Goal: Information Seeking & Learning: Learn about a topic

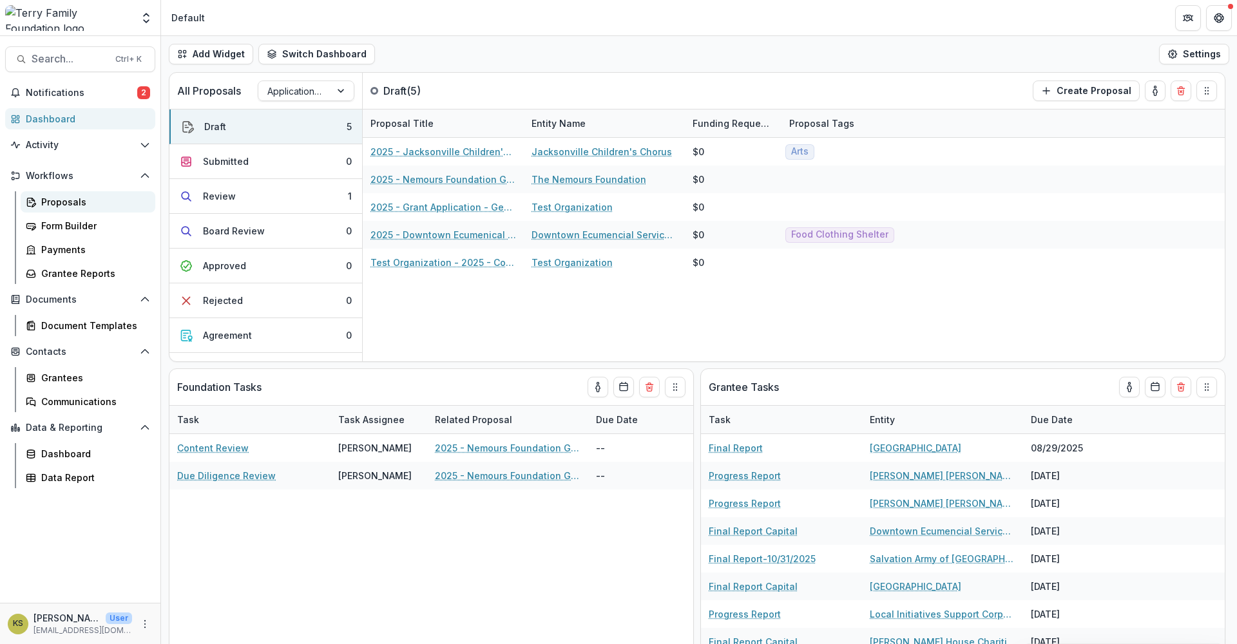
click at [36, 209] on link "Proposals" at bounding box center [88, 201] width 135 height 21
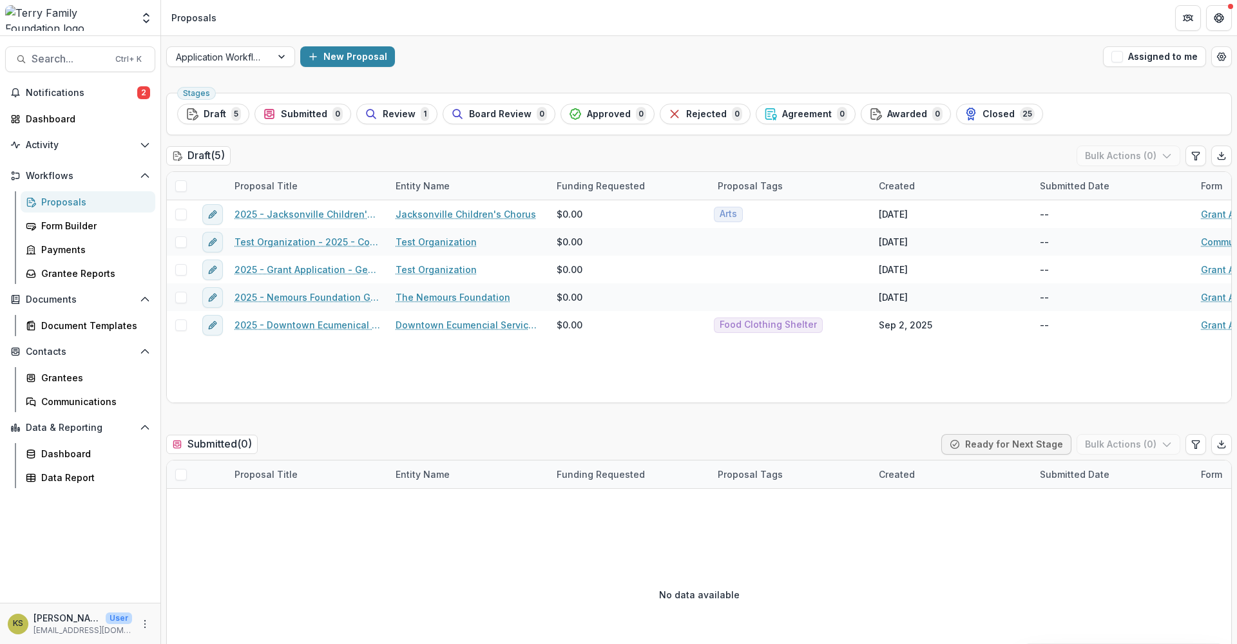
click at [387, 105] on button "Review 1" at bounding box center [396, 114] width 81 height 21
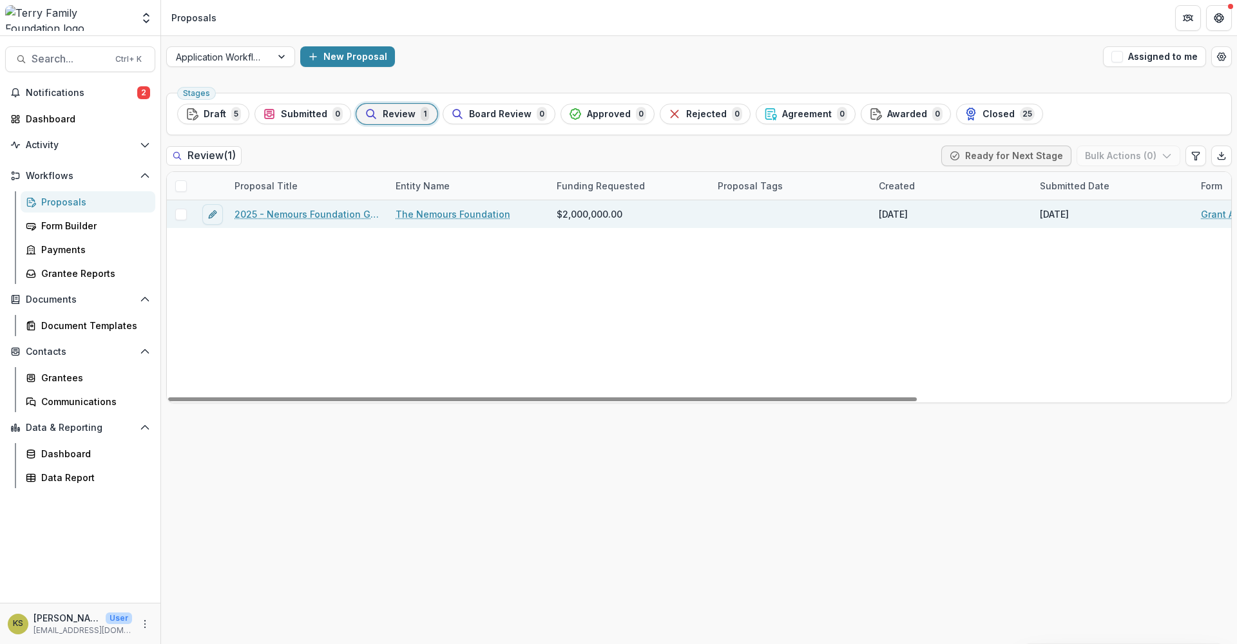
click at [329, 206] on div "2025 - Nemours Foundation Grant Application Form - Program or Project" at bounding box center [307, 214] width 161 height 28
click at [320, 213] on link "2025 - Nemours Foundation Grant Application Form - Program or Project" at bounding box center [307, 214] width 146 height 14
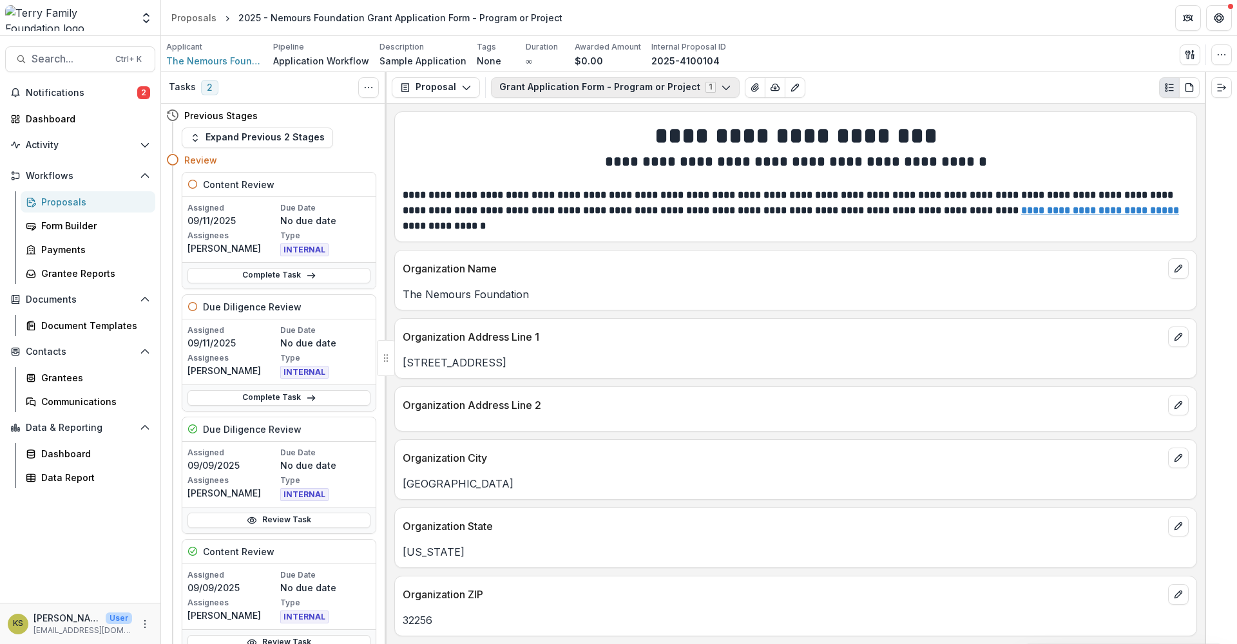
click at [587, 93] on button "Grant Application Form - Program or Project 1" at bounding box center [615, 87] width 249 height 21
click at [555, 138] on span "Grant Application Form - Program or Project" at bounding box center [611, 136] width 195 height 14
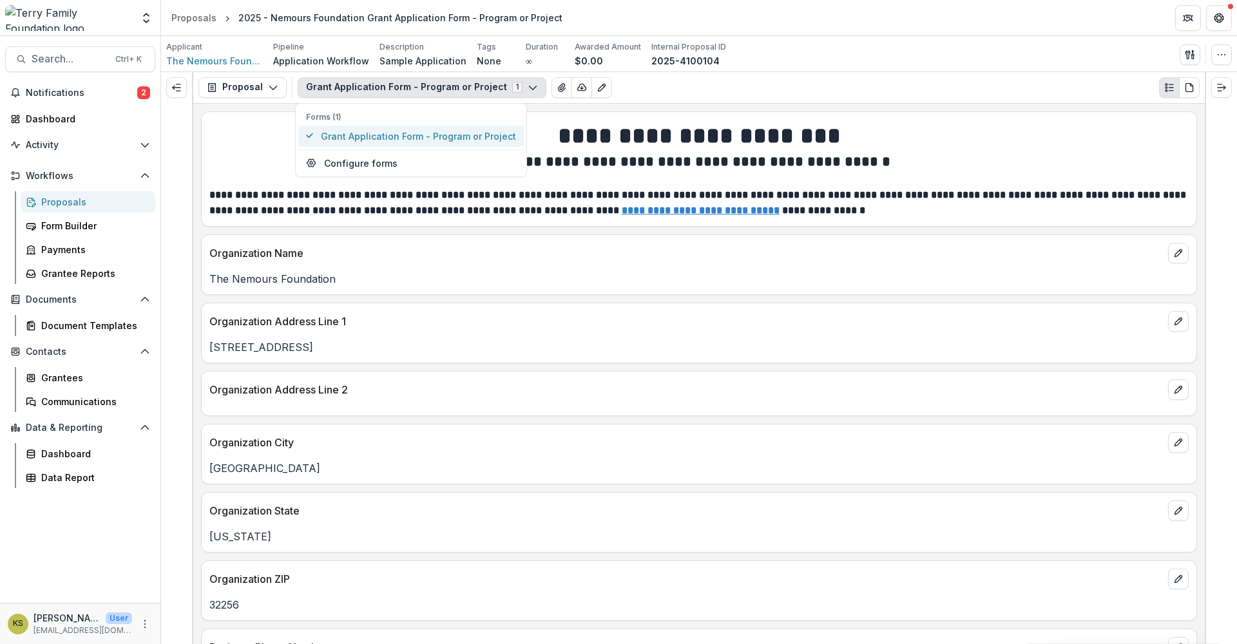
click at [361, 138] on span "Grant Application Form - Program or Project" at bounding box center [418, 136] width 195 height 14
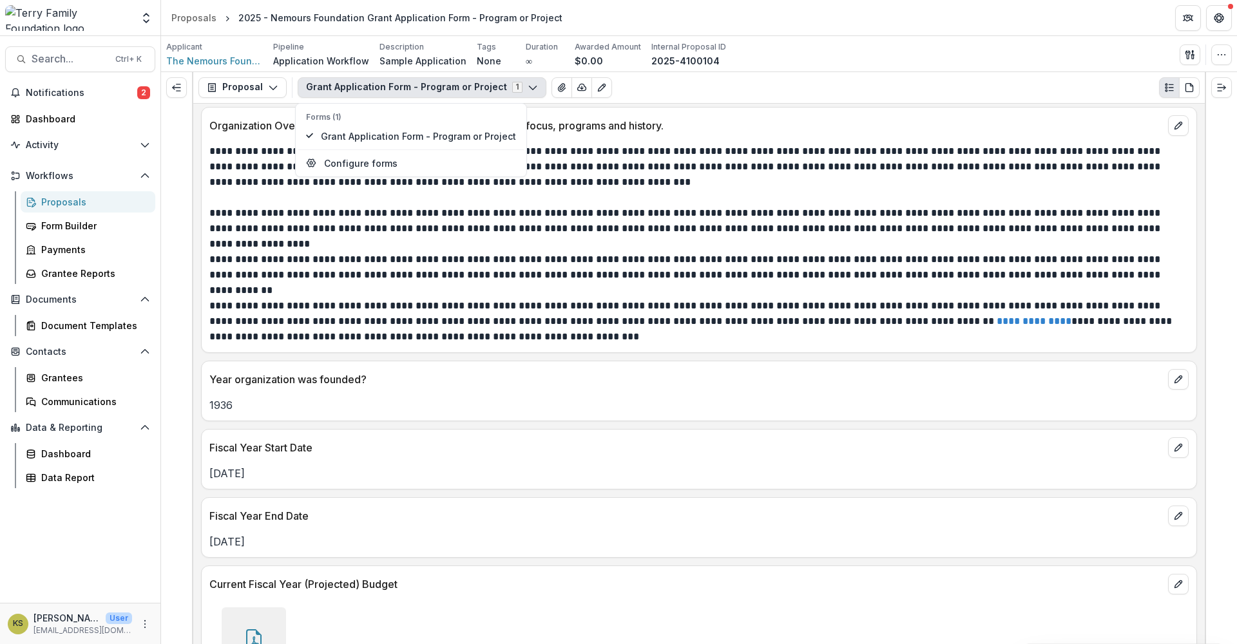
scroll to position [1503, 0]
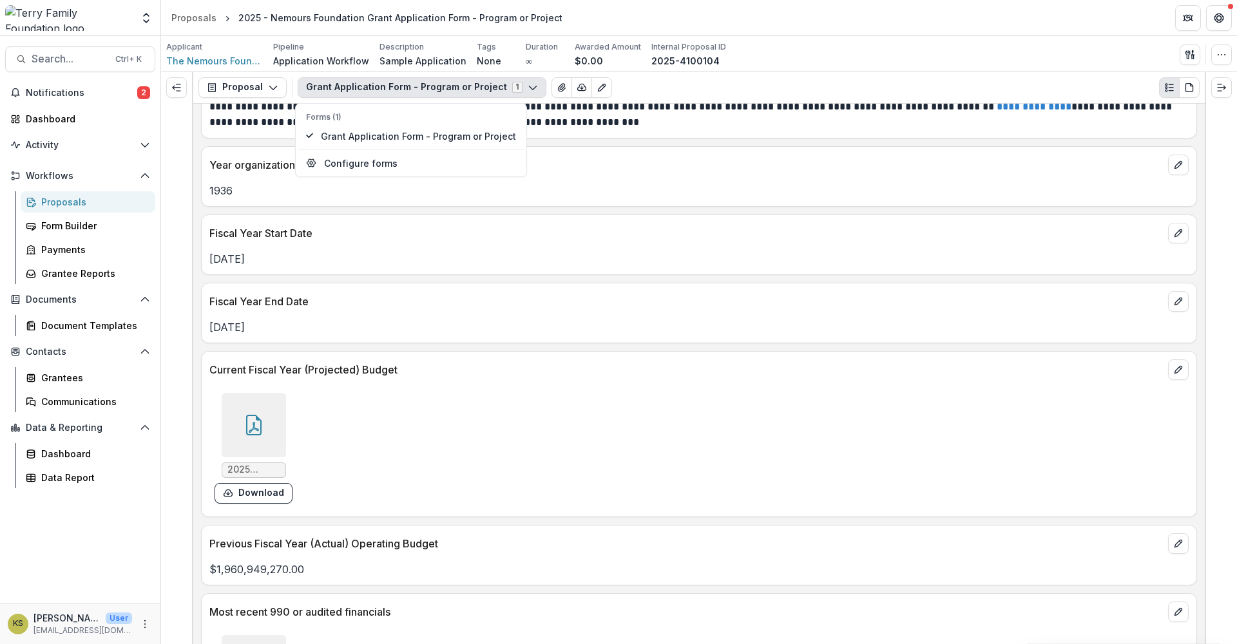
click at [261, 437] on div at bounding box center [254, 425] width 64 height 64
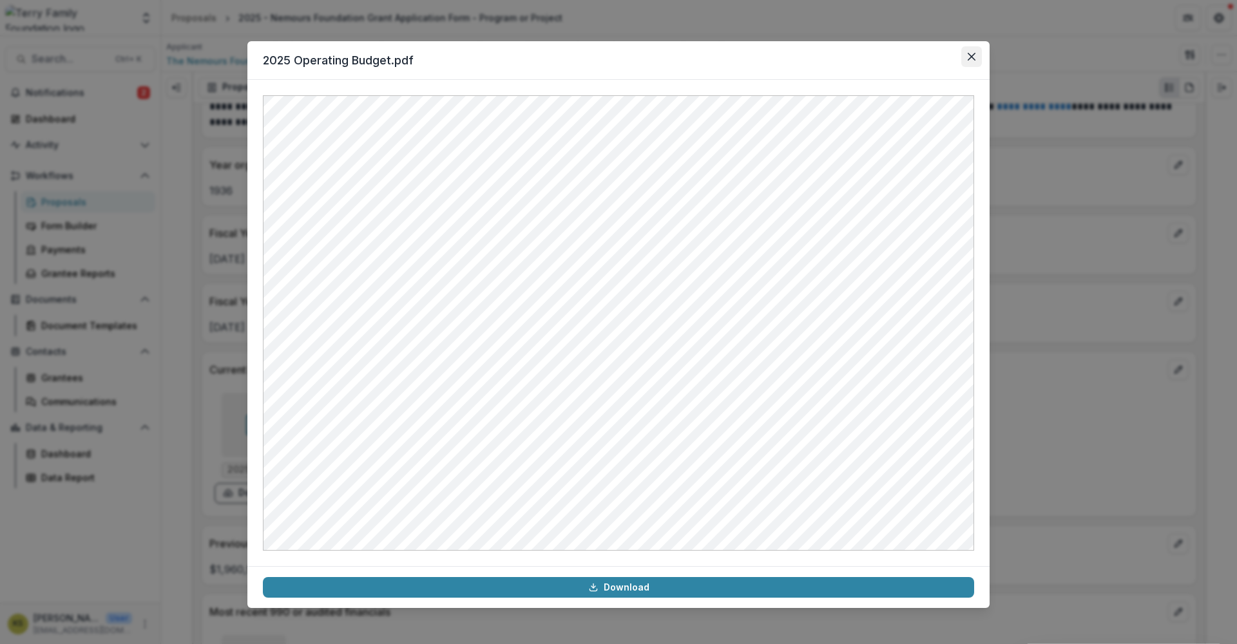
click at [973, 63] on button "Close" at bounding box center [971, 56] width 21 height 21
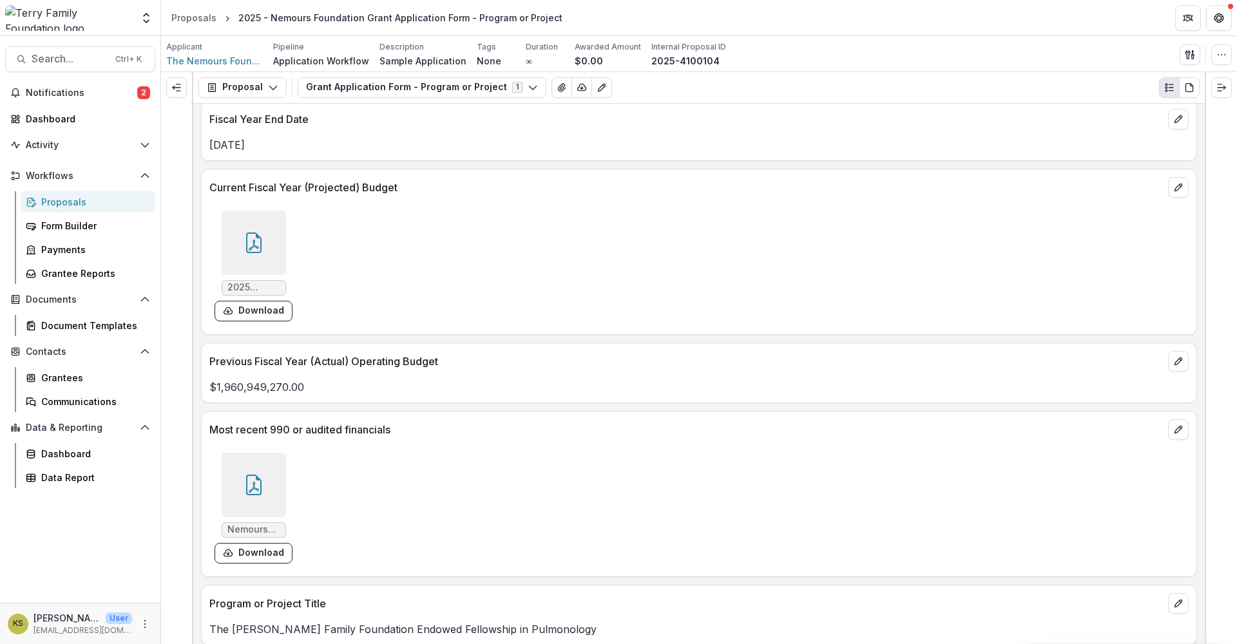
scroll to position [1718, 0]
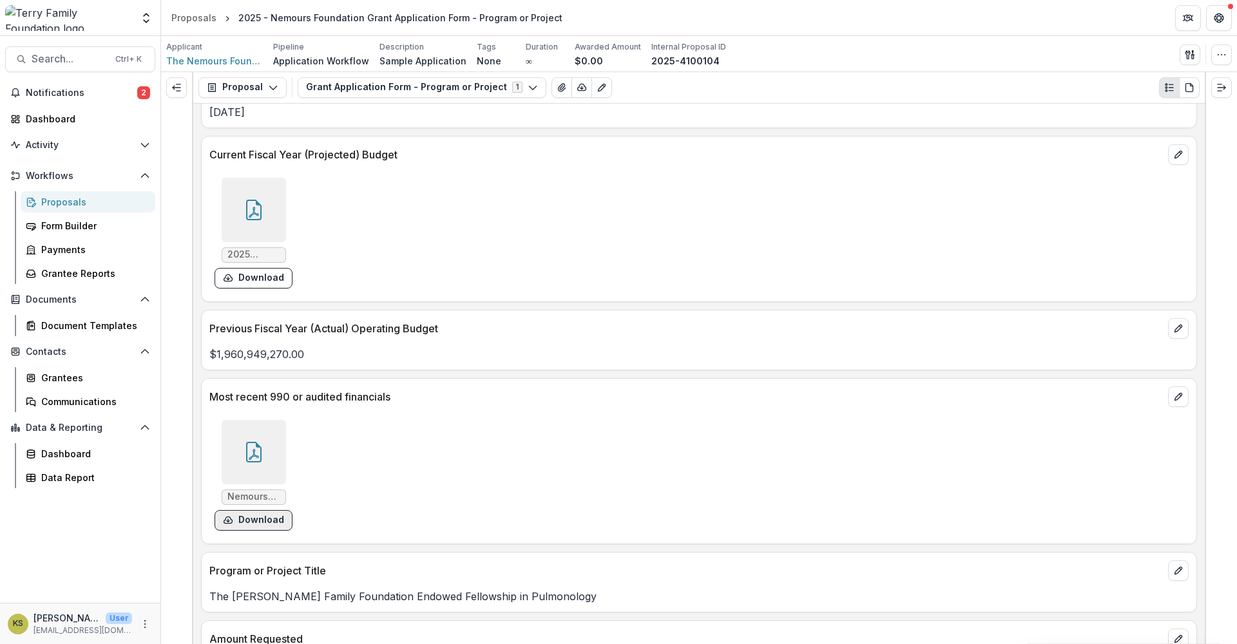
click at [267, 519] on button "Download" at bounding box center [254, 520] width 78 height 21
click at [243, 214] on icon at bounding box center [253, 210] width 21 height 21
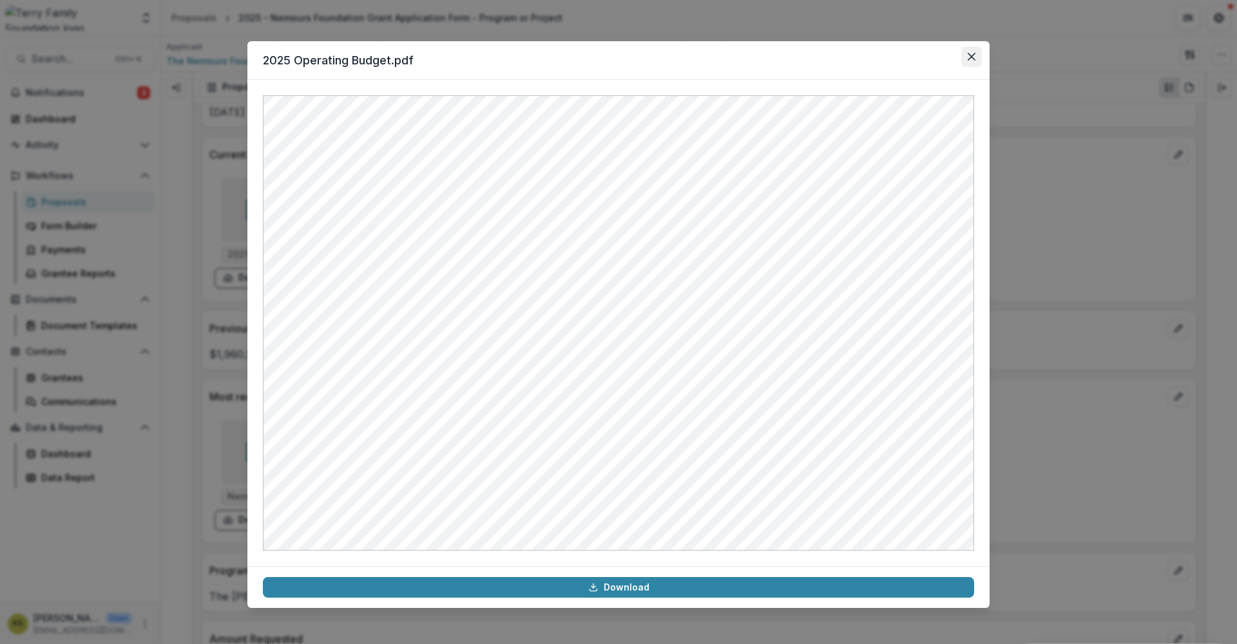
click at [979, 59] on button "Close" at bounding box center [971, 56] width 21 height 21
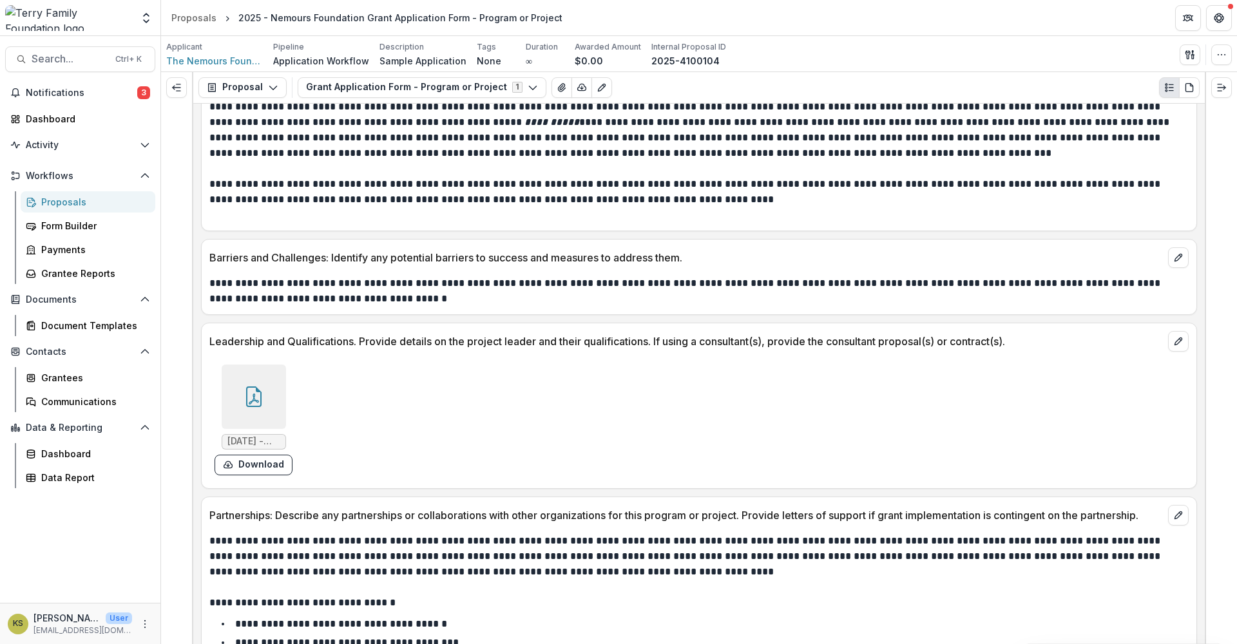
scroll to position [3221, 0]
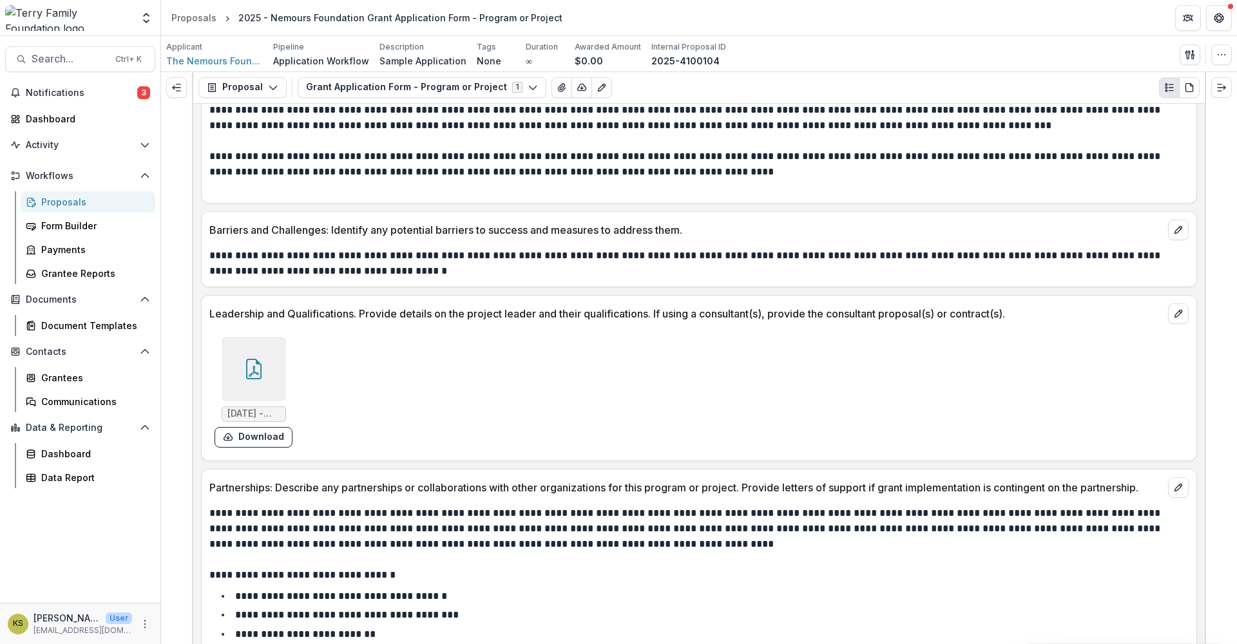
click at [249, 371] on div at bounding box center [254, 369] width 64 height 64
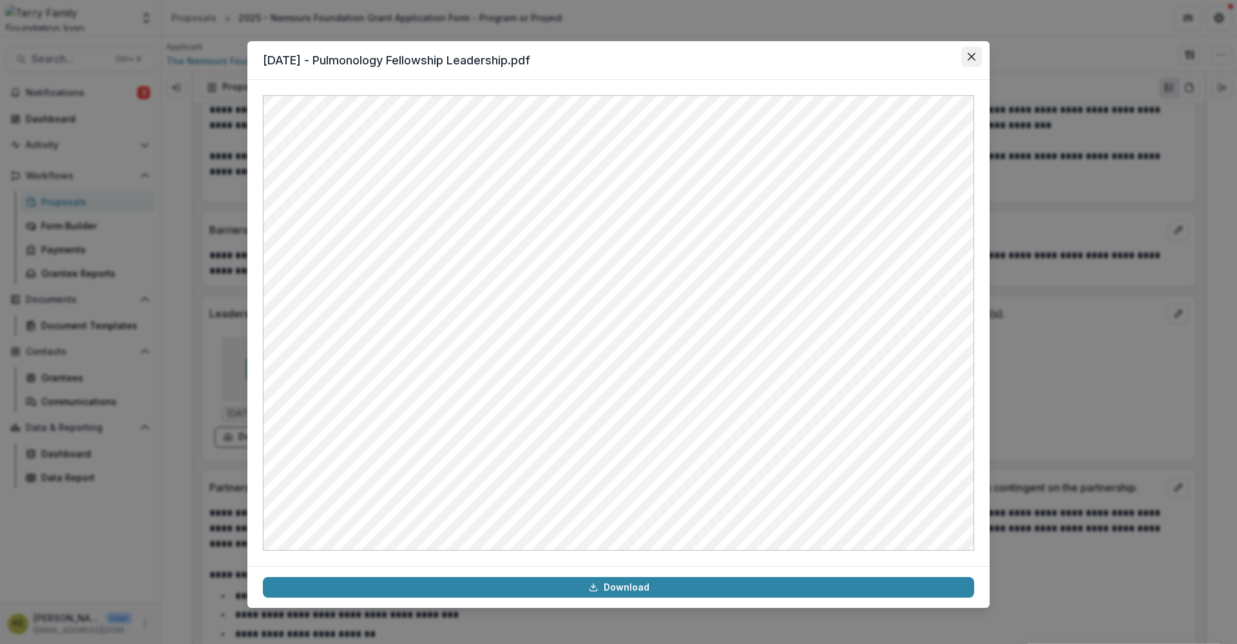
click at [970, 55] on icon "Close" at bounding box center [972, 57] width 8 height 8
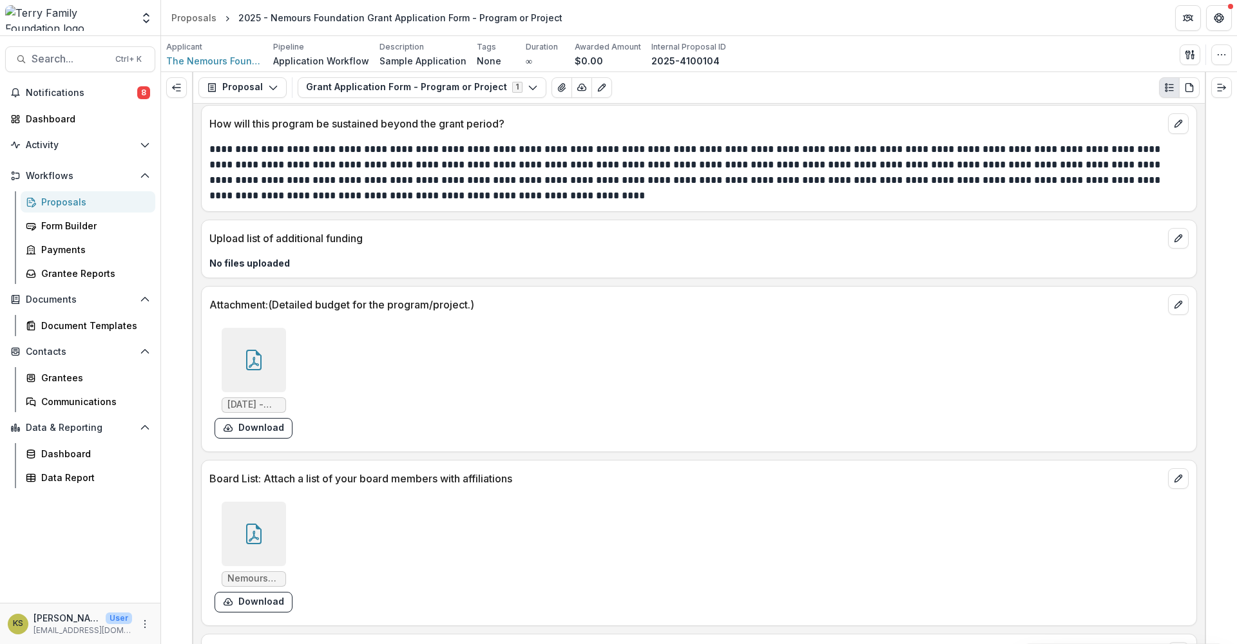
scroll to position [4080, 0]
click at [262, 527] on icon at bounding box center [253, 532] width 21 height 21
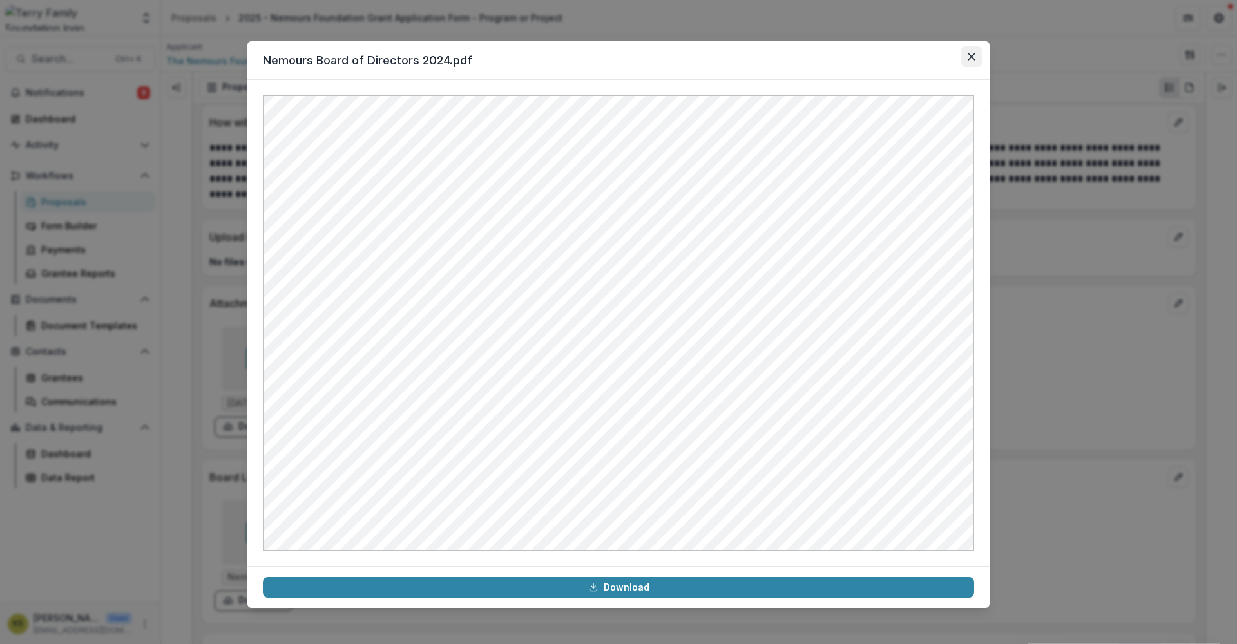
click at [967, 55] on button "Close" at bounding box center [971, 56] width 21 height 21
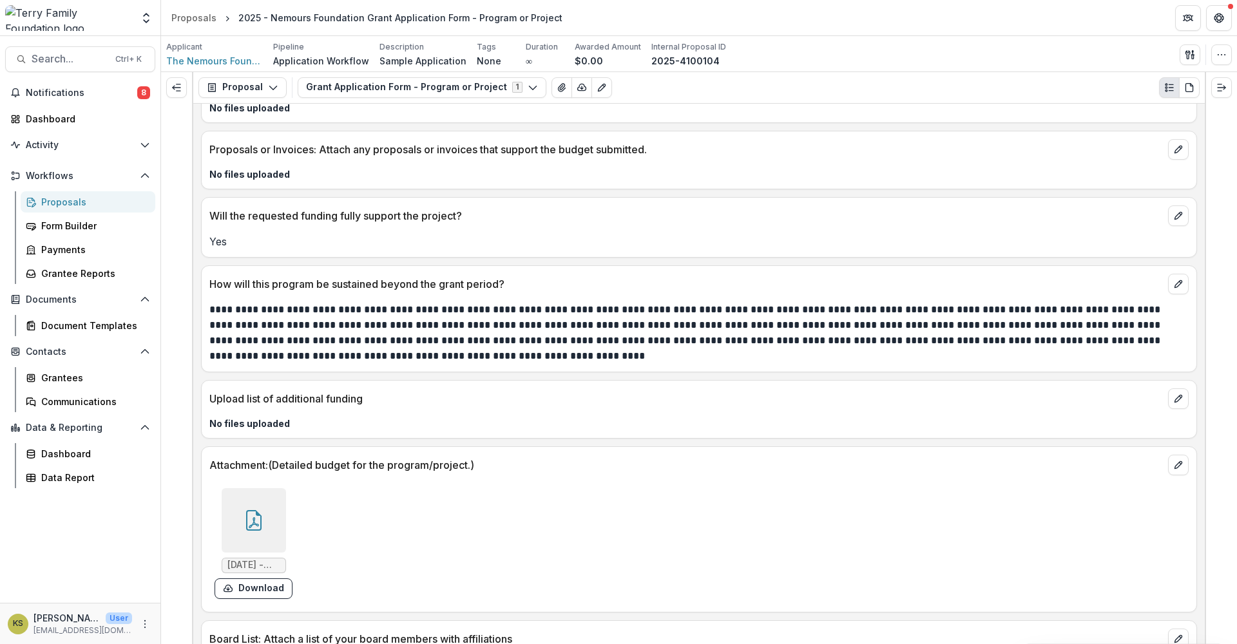
scroll to position [3906, 0]
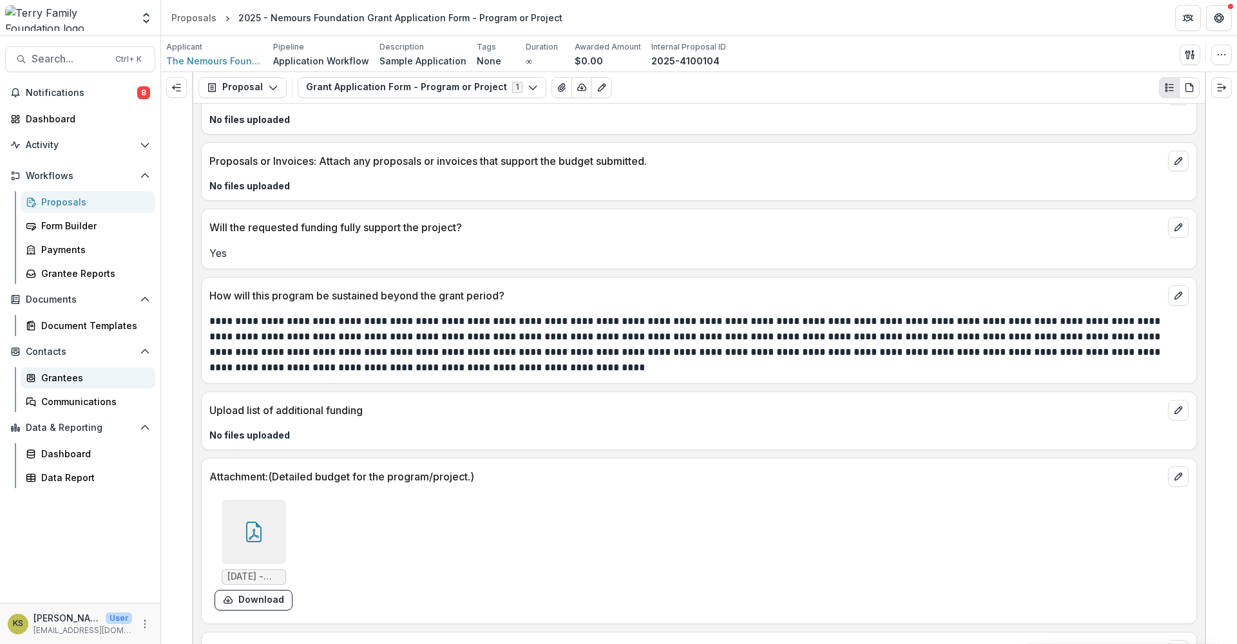
click at [86, 381] on div "Grantees" at bounding box center [93, 378] width 104 height 14
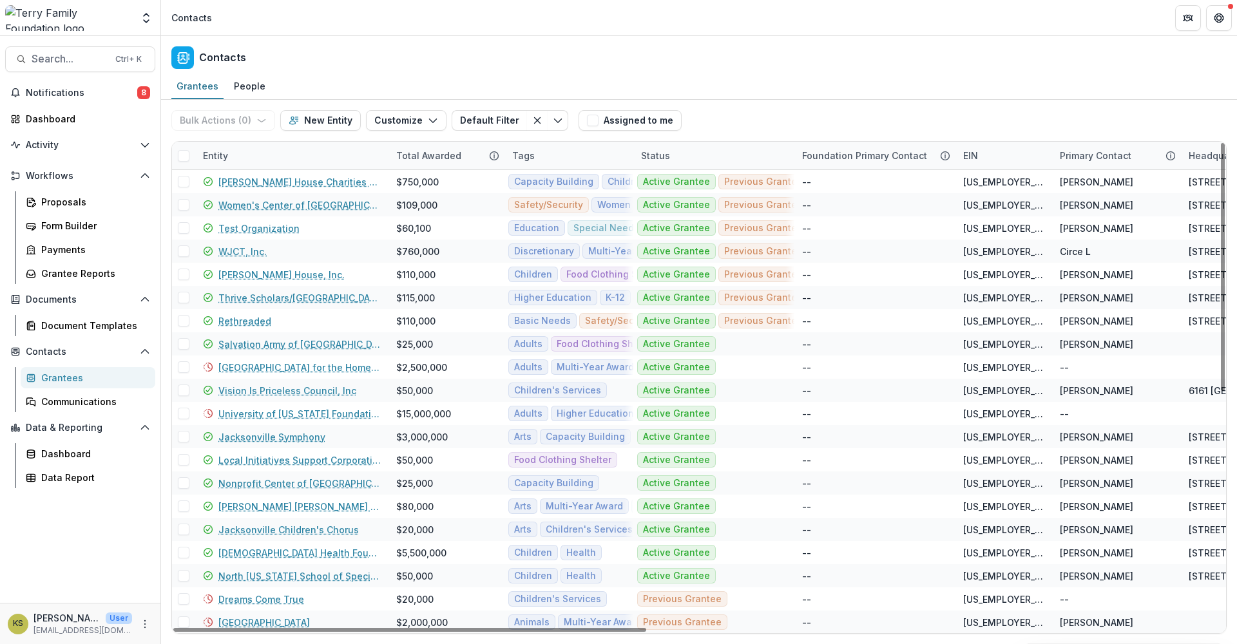
click at [249, 153] on div "Entity" at bounding box center [291, 156] width 193 height 28
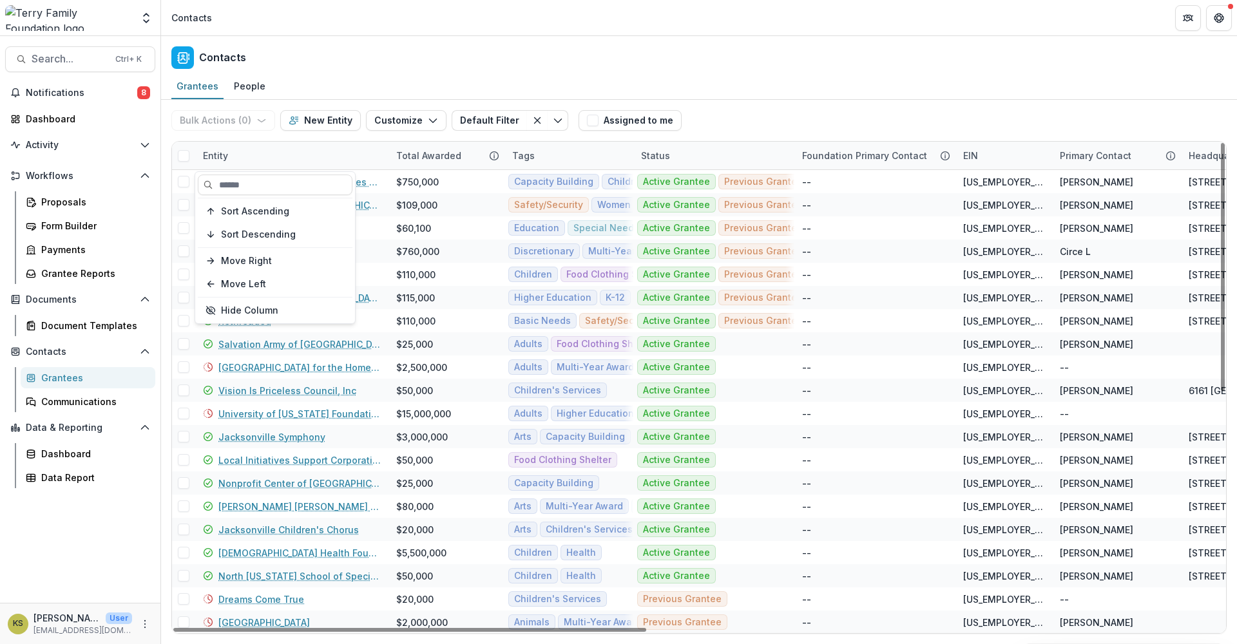
click at [235, 174] on div "Sort Ascending Sort Descending Move Right Move Left Hide Column" at bounding box center [275, 247] width 160 height 151
click at [256, 184] on input at bounding box center [275, 185] width 155 height 21
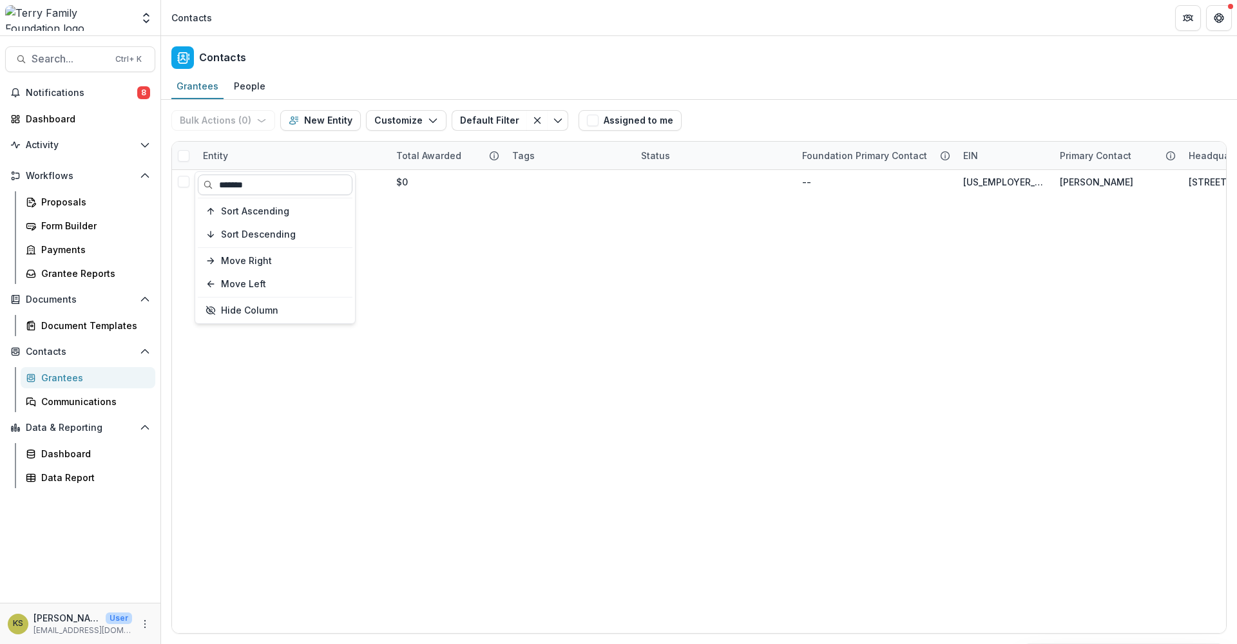
type input "*******"
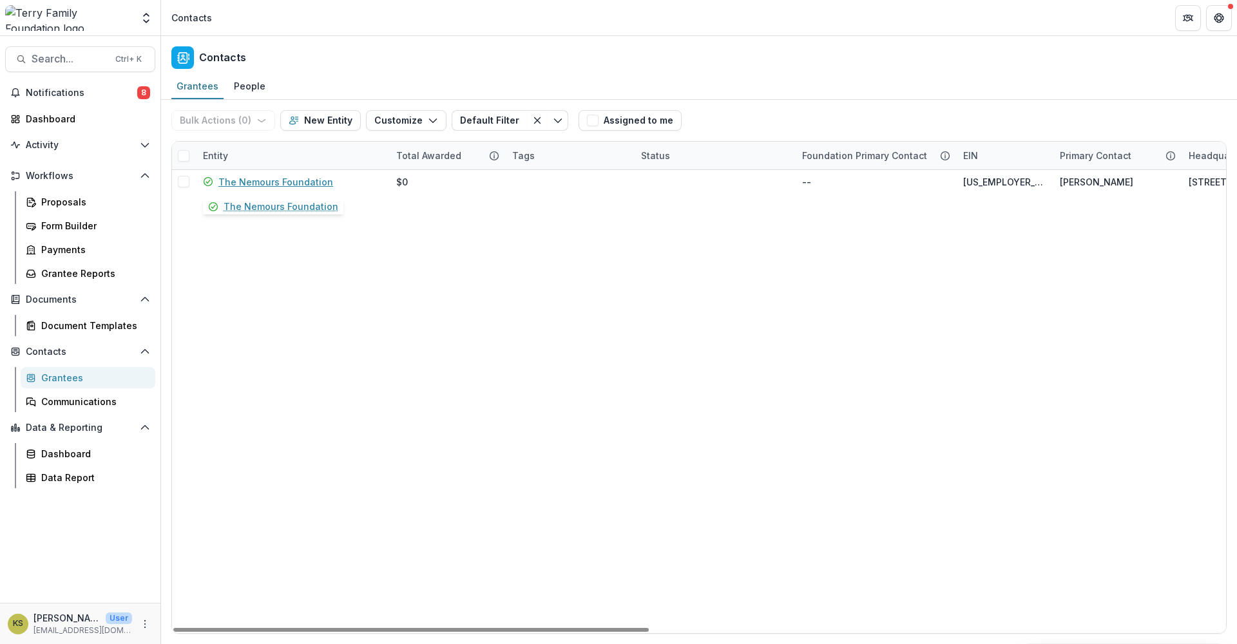
click at [220, 184] on link "The Nemours Foundation" at bounding box center [275, 182] width 115 height 14
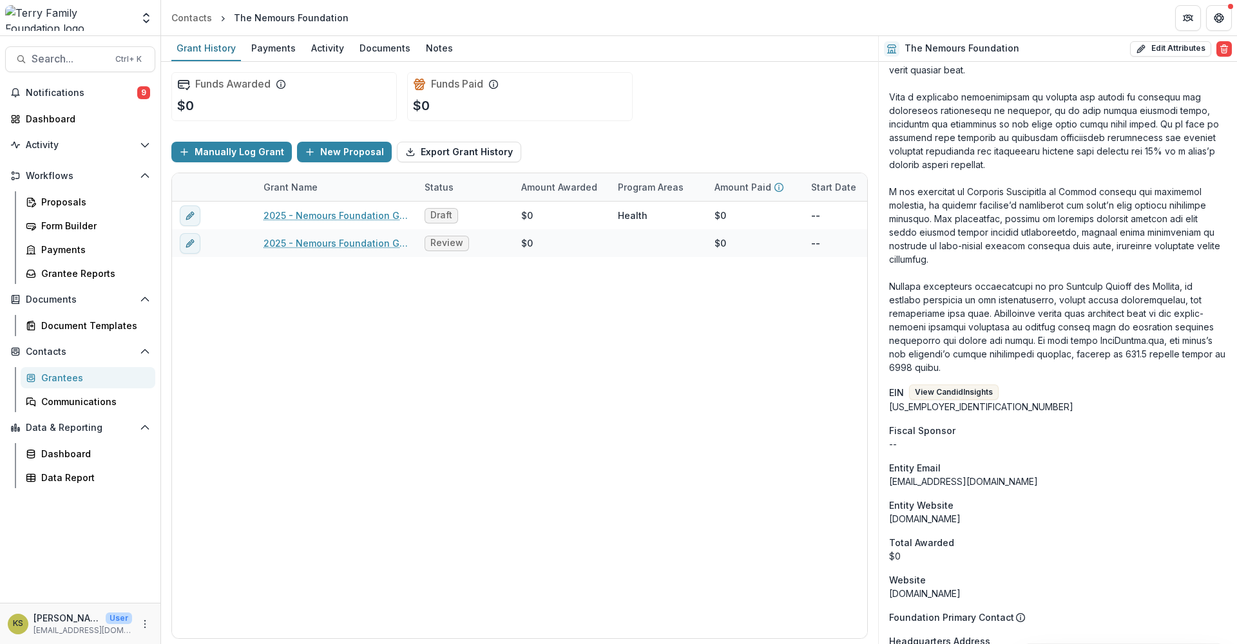
scroll to position [644, 0]
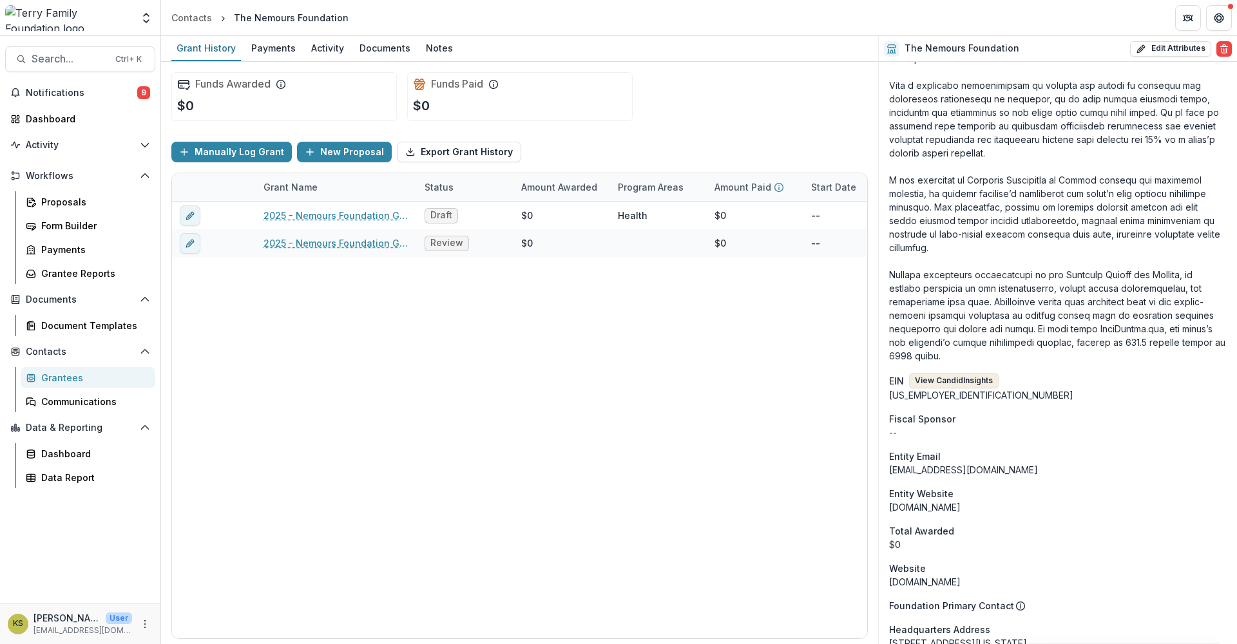
click at [967, 373] on button "View Candid Insights" at bounding box center [954, 380] width 90 height 15
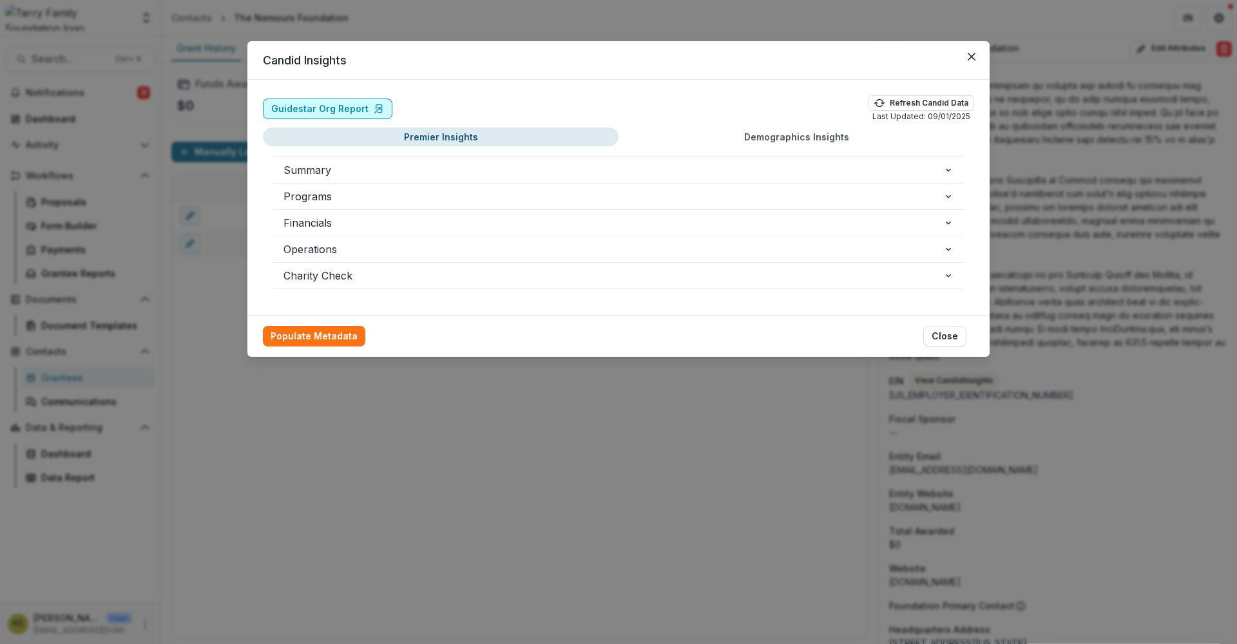
click at [332, 111] on link "Guidestar Org Report" at bounding box center [327, 109] width 129 height 21
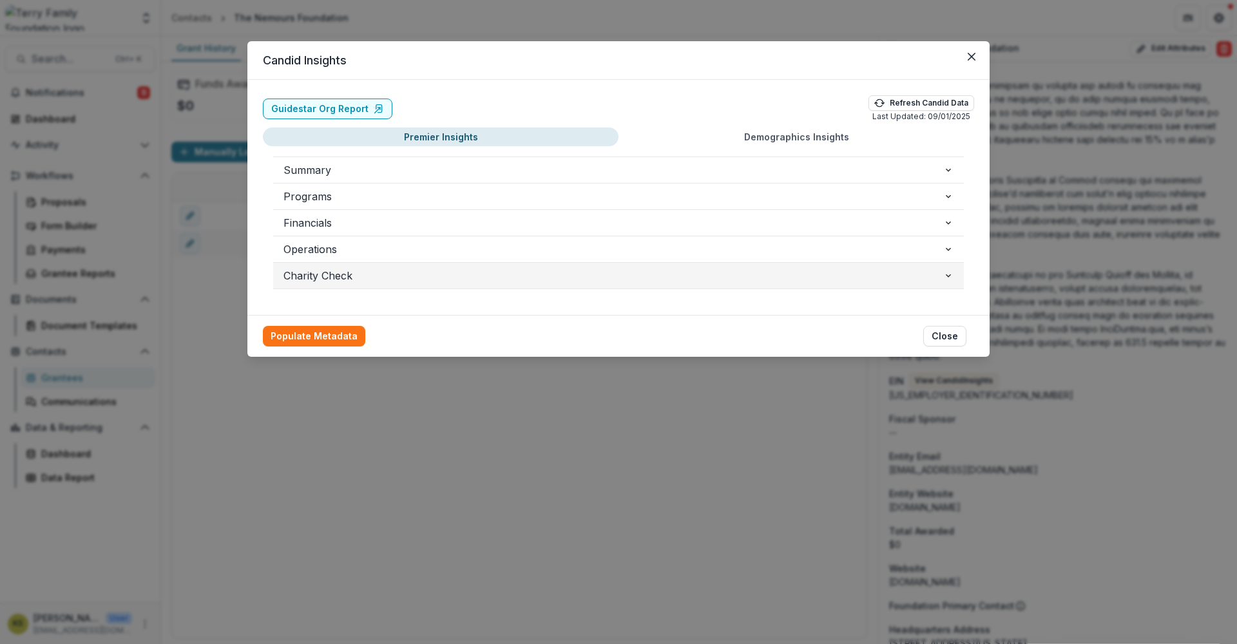
click at [330, 280] on span "Charity Check" at bounding box center [613, 275] width 660 height 15
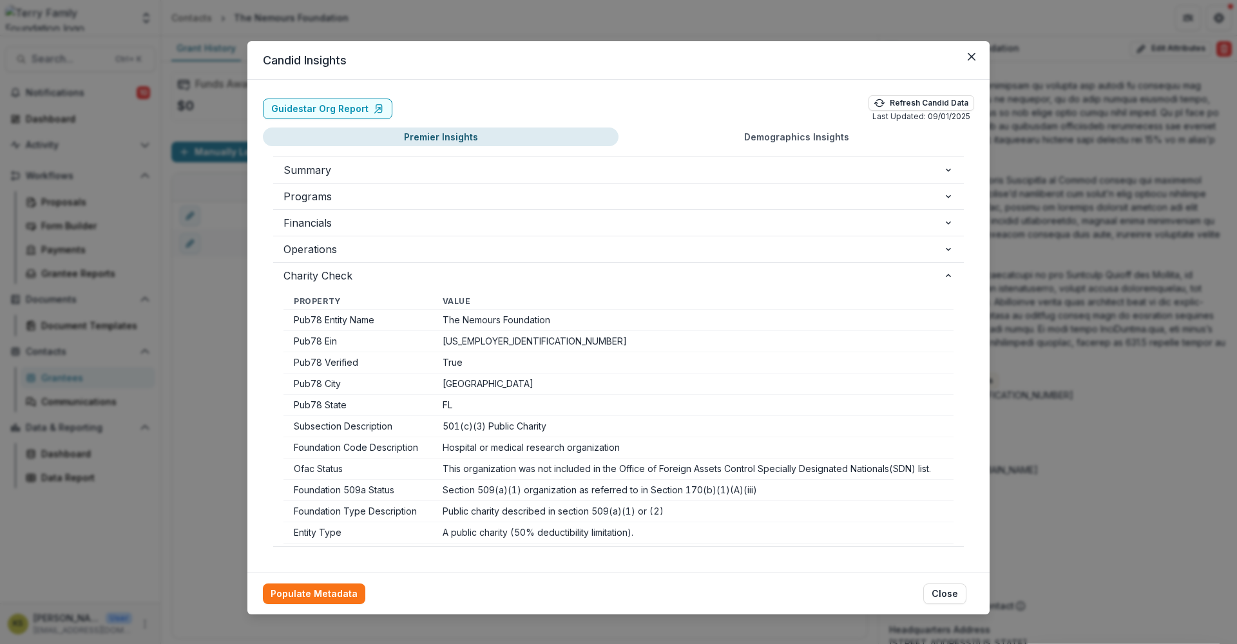
click at [958, 56] on header "Candid Insights" at bounding box center [618, 60] width 742 height 39
click at [969, 55] on icon "Close" at bounding box center [972, 57] width 8 height 8
